Goal: Navigation & Orientation: Understand site structure

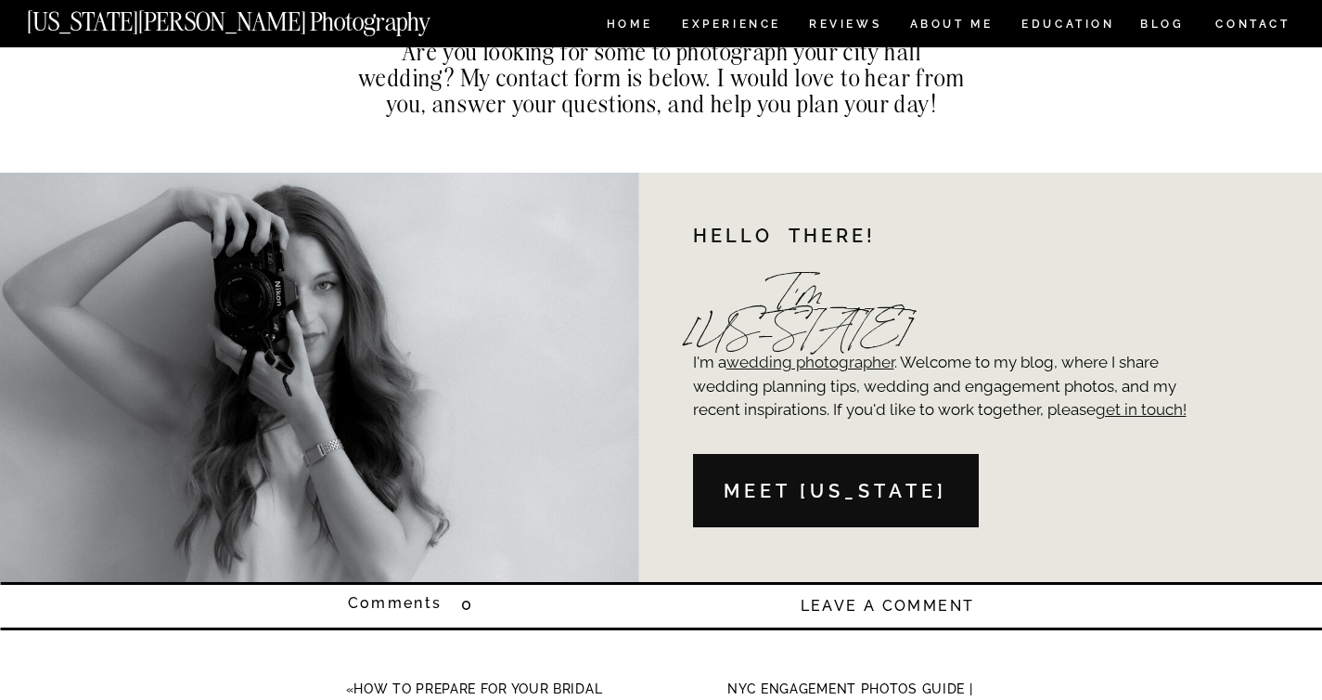
scroll to position [12761, 0]
click at [943, 24] on nav "ABOUT ME" at bounding box center [951, 27] width 84 height 16
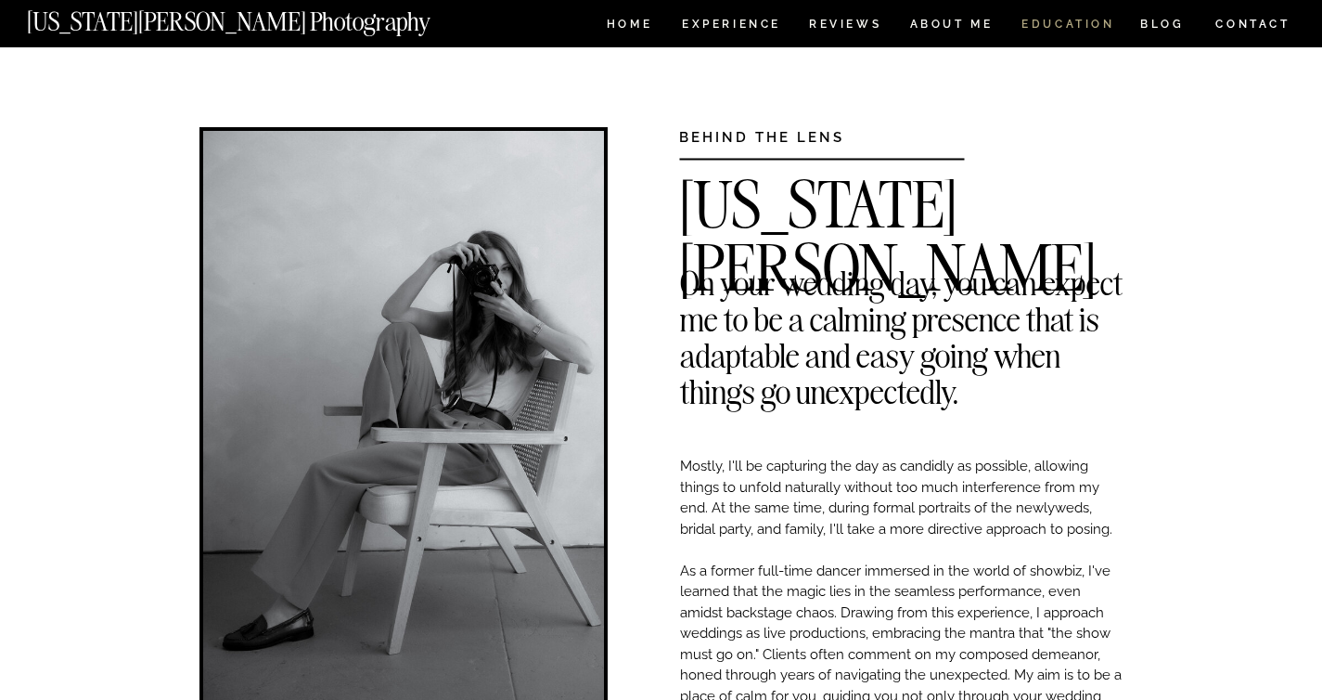
click at [1049, 19] on nav "EDUCATION" at bounding box center [1068, 27] width 97 height 16
